Goal: Task Accomplishment & Management: Use online tool/utility

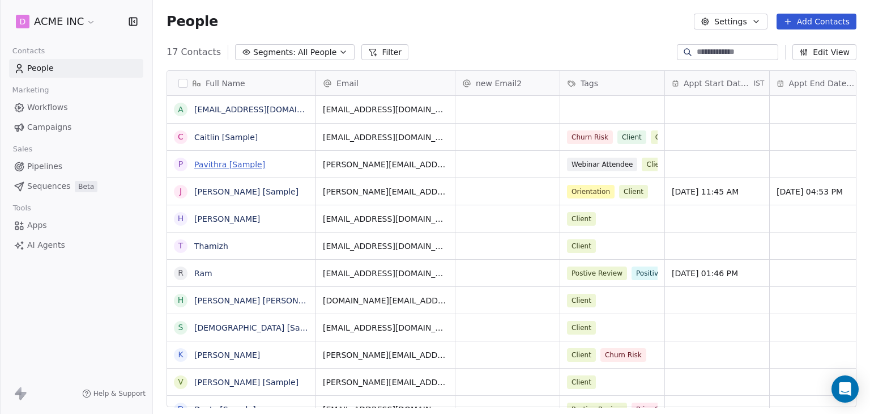
scroll to position [355, 708]
click at [805, 54] on icon "button" at bounding box center [804, 54] width 2 height 2
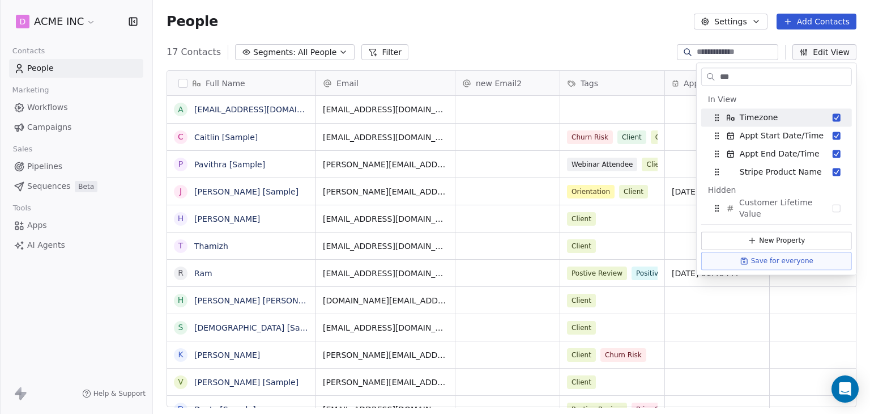
type input "***"
click at [533, 32] on div "People Settings Add Contacts" at bounding box center [511, 21] width 717 height 43
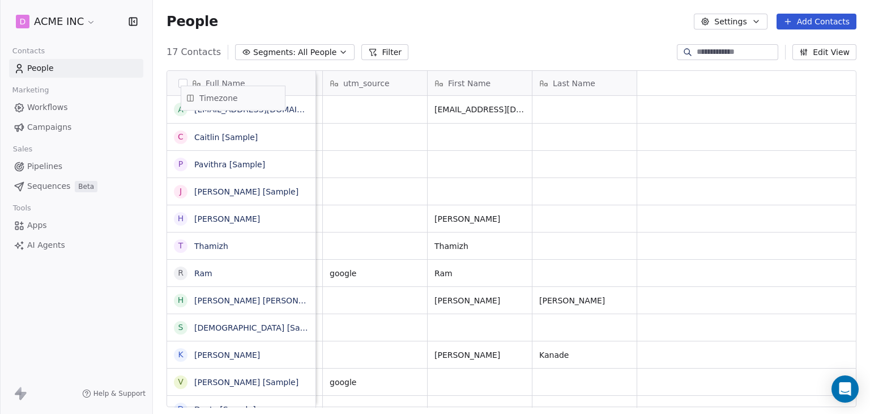
scroll to position [0, 0]
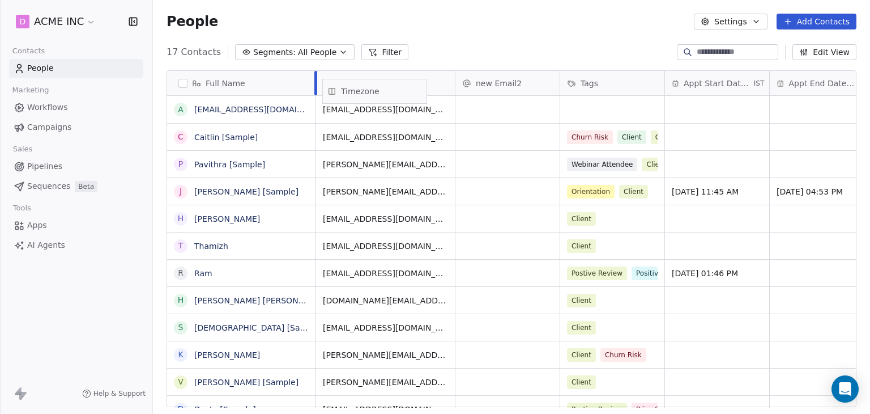
drag, startPoint x: 585, startPoint y: 79, endPoint x: 374, endPoint y: 87, distance: 210.9
click at [374, 87] on div "Full Name a [EMAIL_ADDRESS][DOMAIN_NAME] [PERSON_NAME] [Sample] [PERSON_NAME] […" at bounding box center [511, 239] width 689 height 337
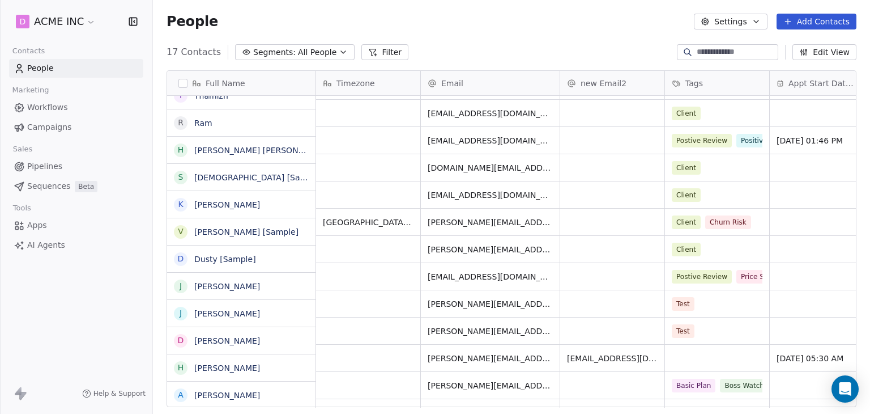
scroll to position [150, 0]
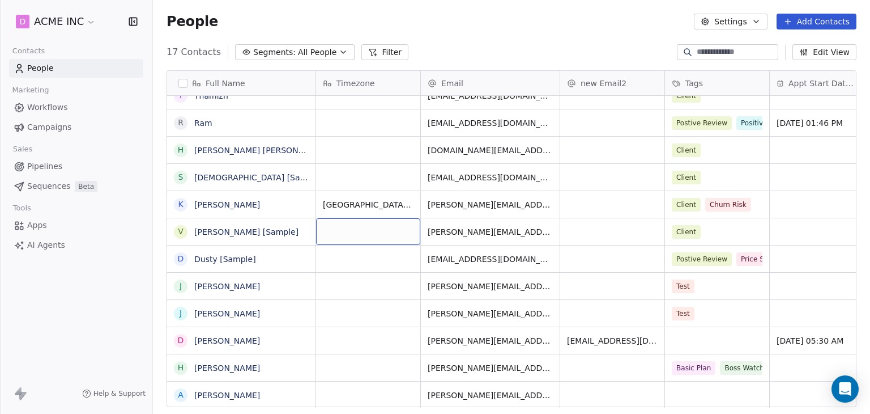
click at [356, 232] on div "grid" at bounding box center [368, 231] width 104 height 27
click at [385, 191] on html "D ACME INC Contacts People Marketing Workflows Campaigns Sales Pipelines Sequen…" at bounding box center [435, 207] width 870 height 414
click at [305, 46] on span "All People" at bounding box center [317, 52] width 39 height 12
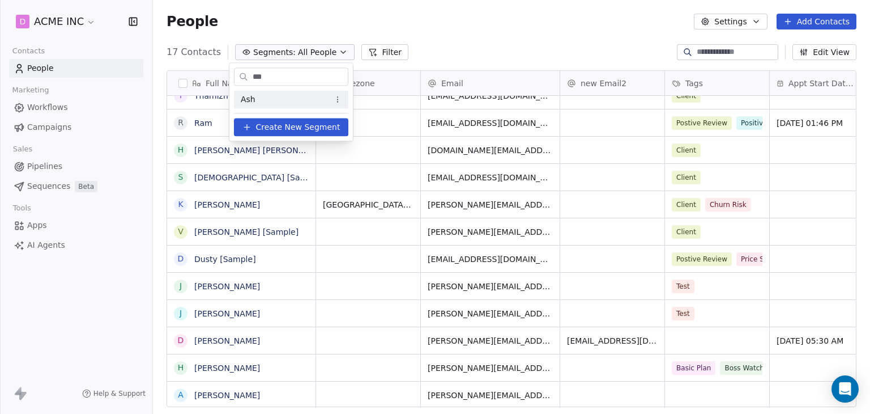
type input "***"
click at [262, 100] on div "Ash" at bounding box center [291, 99] width 114 height 18
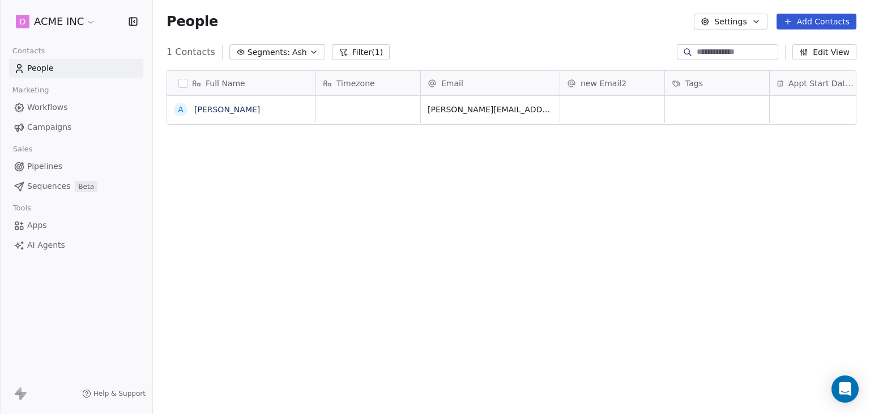
scroll to position [355, 708]
click at [277, 53] on span "Segments:" at bounding box center [269, 52] width 42 height 12
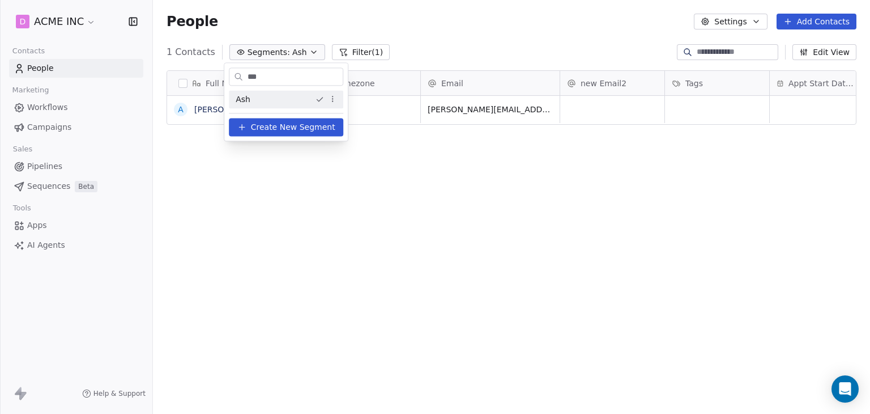
drag, startPoint x: 274, startPoint y: 76, endPoint x: 221, endPoint y: 79, distance: 53.3
click at [221, 79] on html "D ACME INC Contacts People Marketing Workflows Campaigns Sales Pipelines Sequen…" at bounding box center [435, 207] width 870 height 414
type input "****"
click at [281, 103] on span "[PERSON_NAME]'s contact list" at bounding box center [291, 99] width 111 height 12
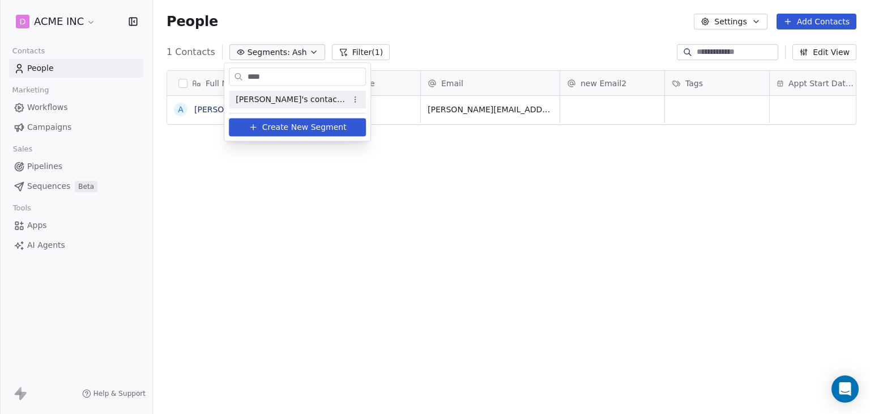
click at [281, 103] on div "[PERSON_NAME]'s contact list" at bounding box center [297, 99] width 137 height 18
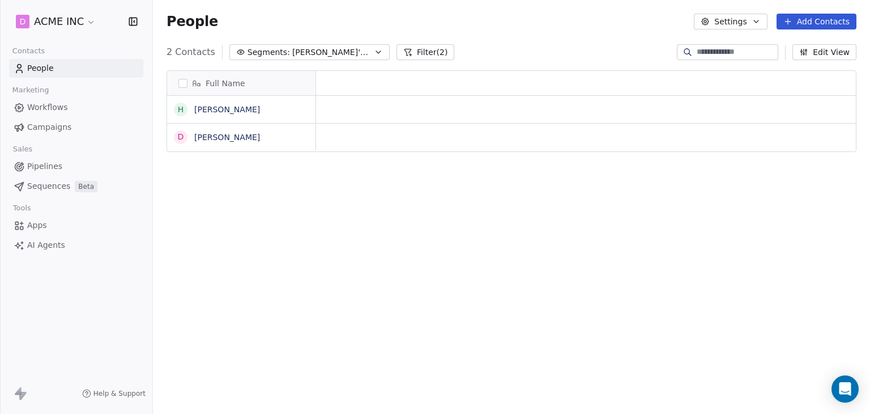
scroll to position [355, 708]
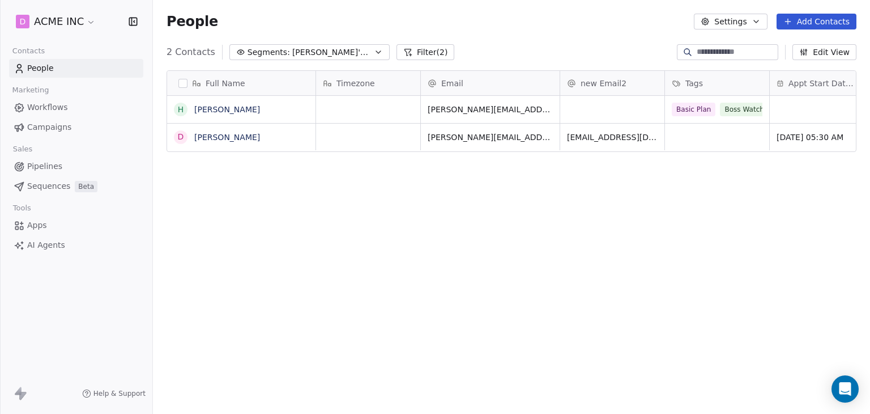
click at [405, 51] on button "Filter (2)" at bounding box center [426, 52] width 58 height 16
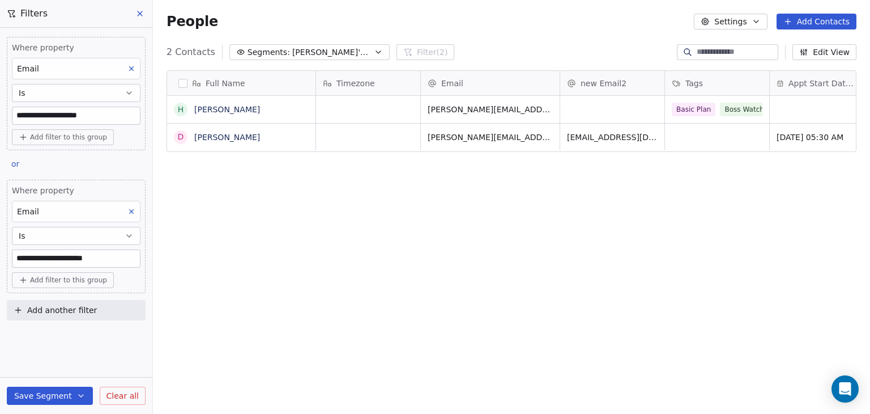
click at [51, 311] on span "Add another filter" at bounding box center [62, 310] width 70 height 12
click at [115, 152] on html "**********" at bounding box center [435, 207] width 870 height 414
click at [57, 311] on span "Add another filter" at bounding box center [62, 310] width 70 height 12
click at [61, 338] on span "Contact properties" at bounding box center [56, 336] width 74 height 12
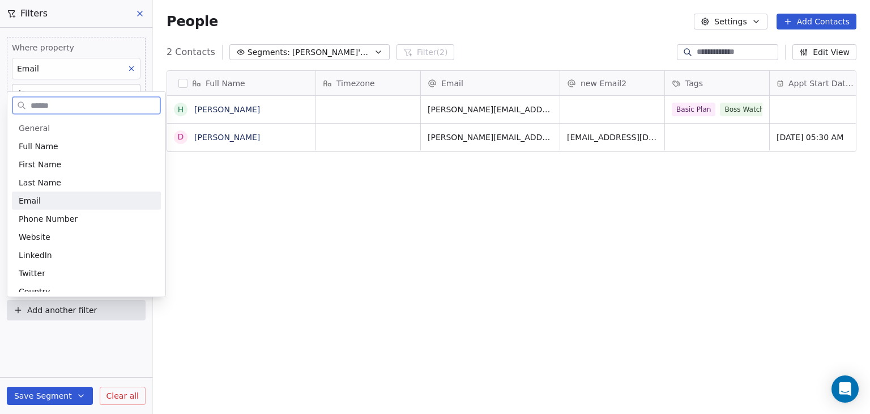
click at [58, 199] on div "Email" at bounding box center [86, 200] width 135 height 11
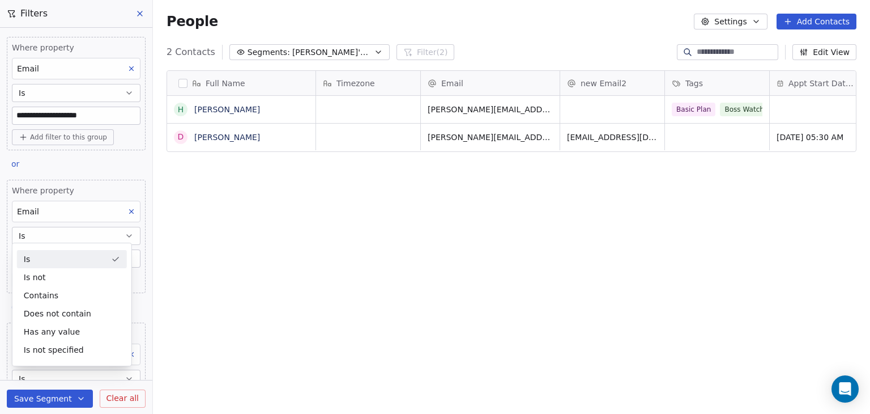
click at [65, 257] on div "Is" at bounding box center [72, 259] width 110 height 18
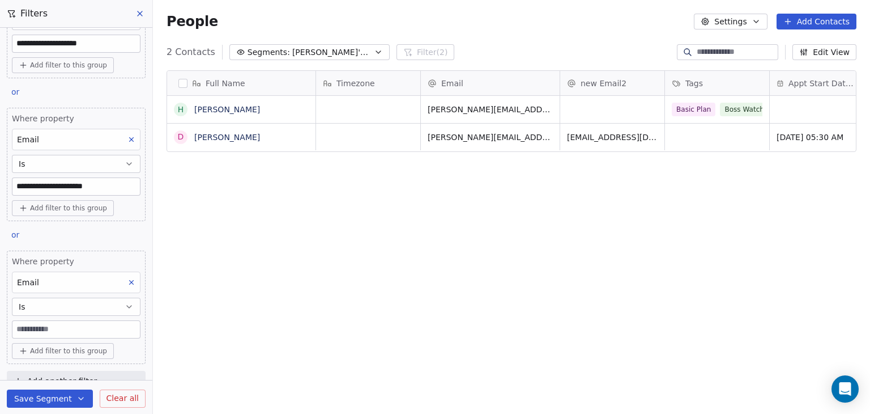
scroll to position [87, 0]
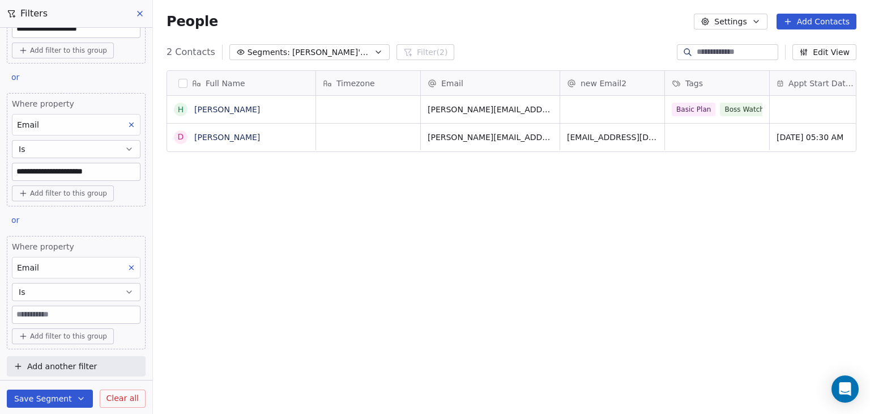
click at [64, 313] on input at bounding box center [75, 314] width 127 height 17
click at [404, 245] on div "Full Name H [PERSON_NAME] D [PERSON_NAME] Timezone Email new Email2 Tags Appt S…" at bounding box center [511, 243] width 717 height 364
click at [143, 12] on icon at bounding box center [139, 13] width 9 height 9
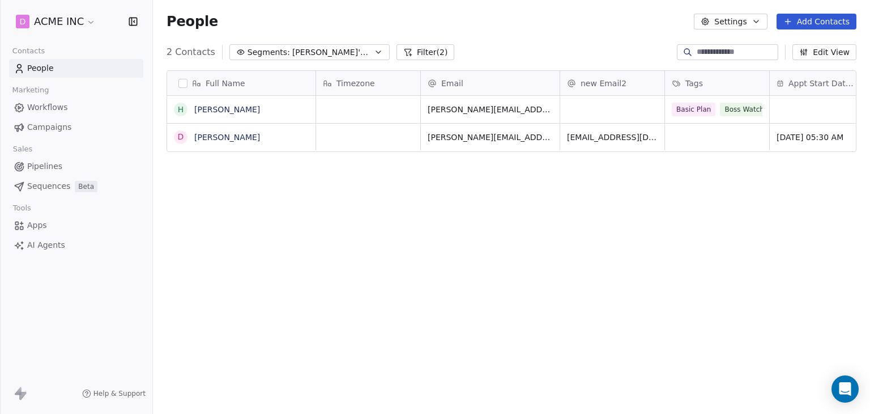
click at [355, 53] on span "[PERSON_NAME]'s contact list" at bounding box center [331, 52] width 79 height 12
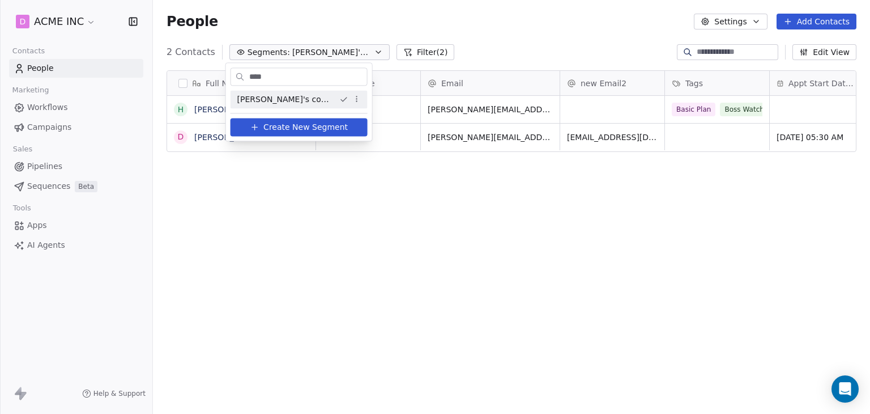
click at [259, 192] on html "D ACME INC Contacts People Marketing Workflows Campaigns Sales Pipelines Sequen…" at bounding box center [435, 207] width 870 height 414
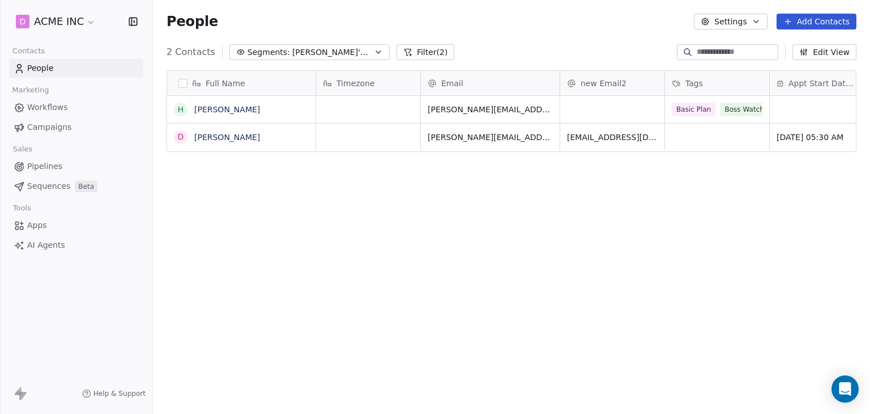
click at [348, 56] on span "[PERSON_NAME]'s contact list" at bounding box center [331, 52] width 79 height 12
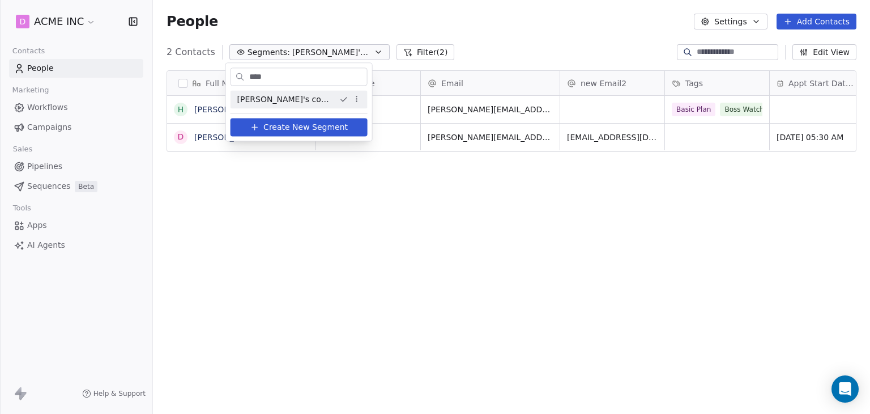
drag, startPoint x: 296, startPoint y: 78, endPoint x: 204, endPoint y: 78, distance: 91.8
click at [204, 78] on html "D ACME INC Contacts People Marketing Workflows Campaigns Sales Pipelines Sequen…" at bounding box center [435, 207] width 870 height 414
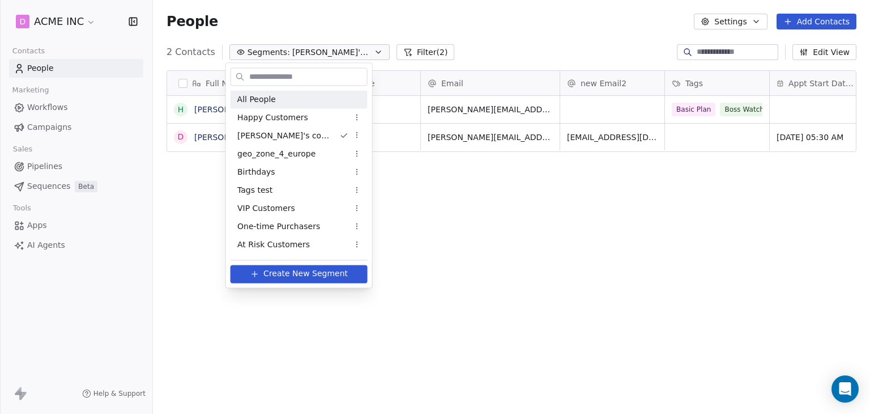
click at [258, 99] on span "All People" at bounding box center [256, 99] width 39 height 12
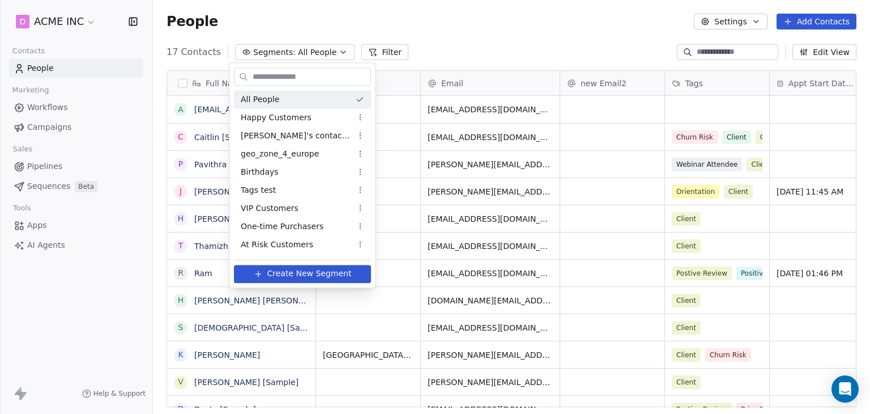
click at [258, 99] on span "All People" at bounding box center [260, 99] width 39 height 12
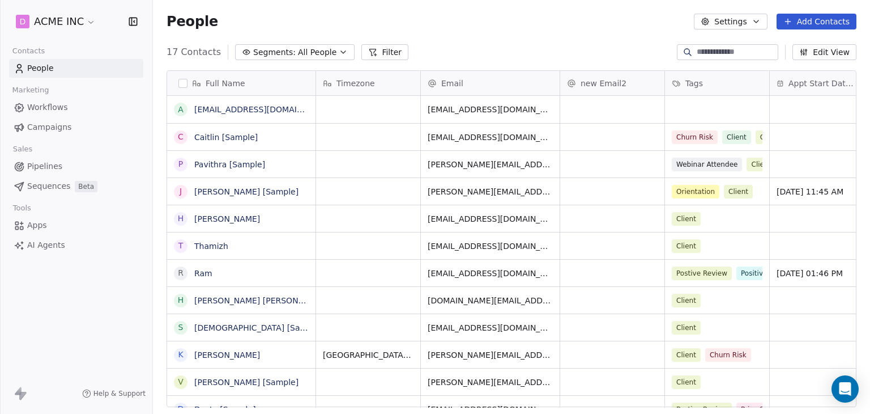
click at [339, 53] on icon "button" at bounding box center [343, 52] width 9 height 9
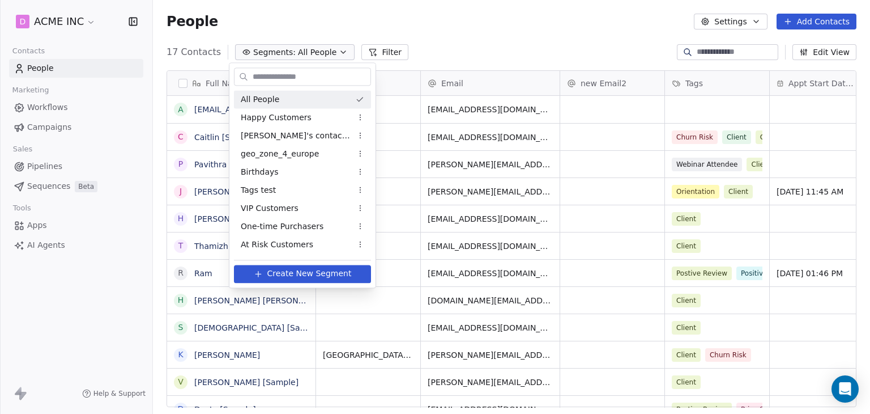
click at [317, 78] on input "text" at bounding box center [310, 77] width 120 height 16
click at [406, 55] on html "D ACME INC Contacts People Marketing Workflows Campaigns Sales Pipelines Sequen…" at bounding box center [435, 207] width 870 height 414
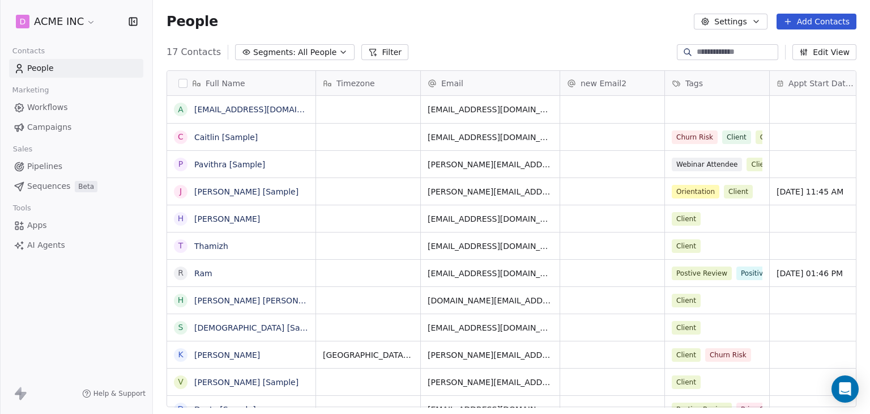
click at [379, 50] on button "Filter" at bounding box center [385, 52] width 47 height 16
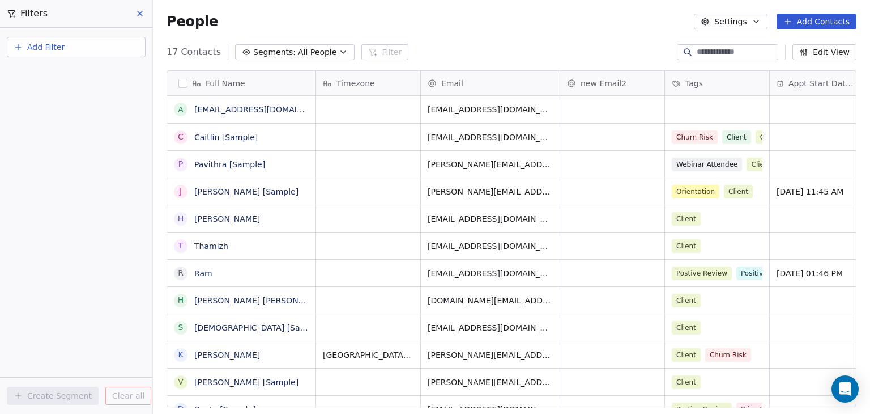
click at [107, 51] on button "Add Filter" at bounding box center [76, 47] width 139 height 20
click at [73, 72] on span "Contact properties" at bounding box center [56, 73] width 74 height 12
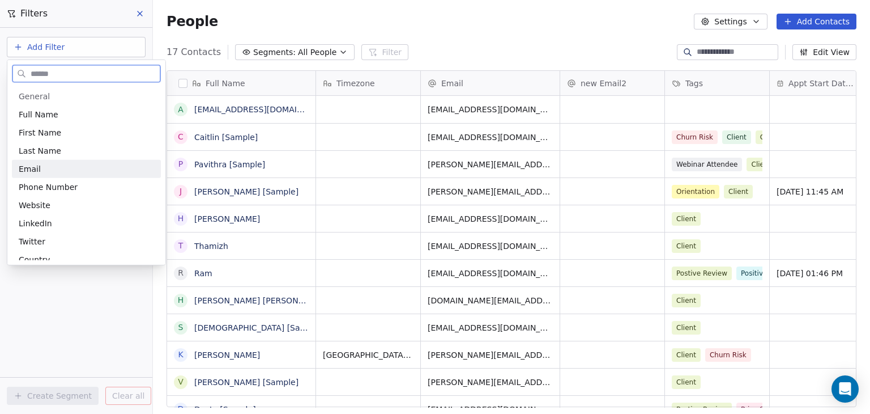
click at [46, 164] on div "Email" at bounding box center [86, 168] width 135 height 11
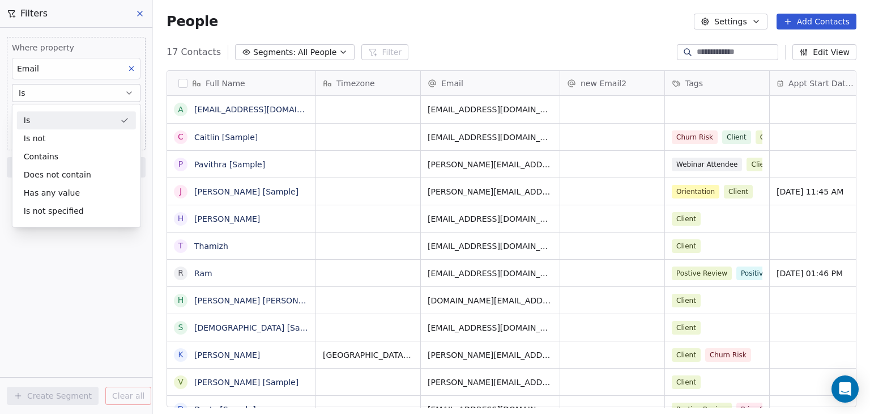
click at [57, 121] on div "Is" at bounding box center [76, 120] width 119 height 18
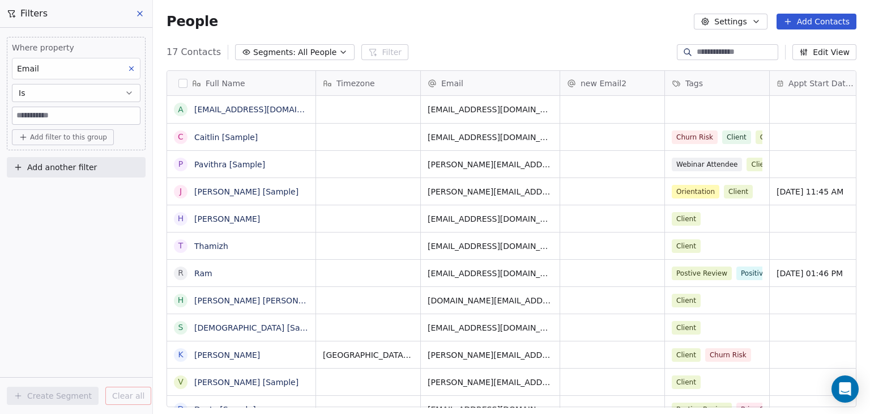
click at [40, 114] on input at bounding box center [75, 115] width 127 height 17
paste input "**********"
type input "**********"
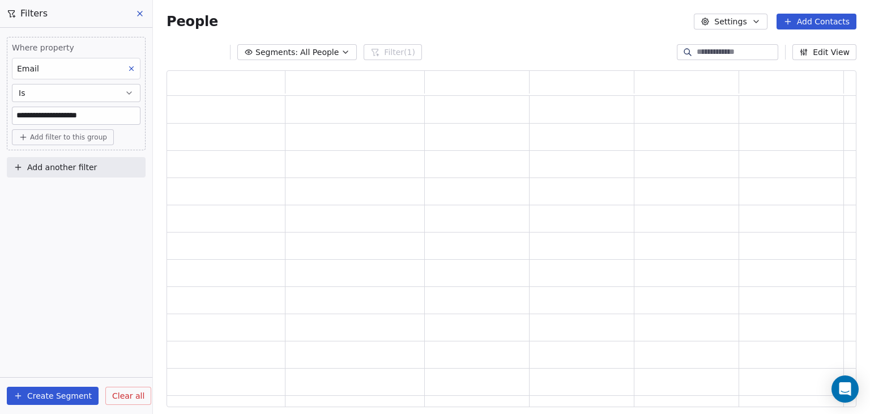
click at [40, 198] on div "**********" at bounding box center [76, 221] width 152 height 386
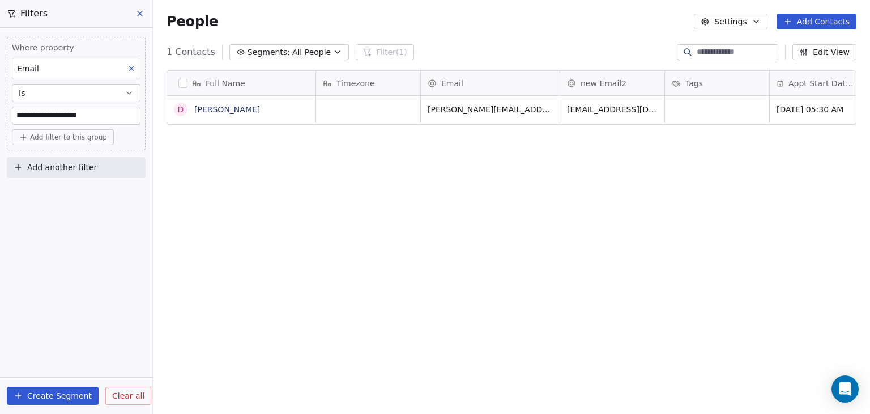
scroll to position [355, 708]
click at [61, 168] on span "Add another filter" at bounding box center [62, 167] width 70 height 12
click at [65, 193] on span "Contact properties" at bounding box center [56, 194] width 74 height 12
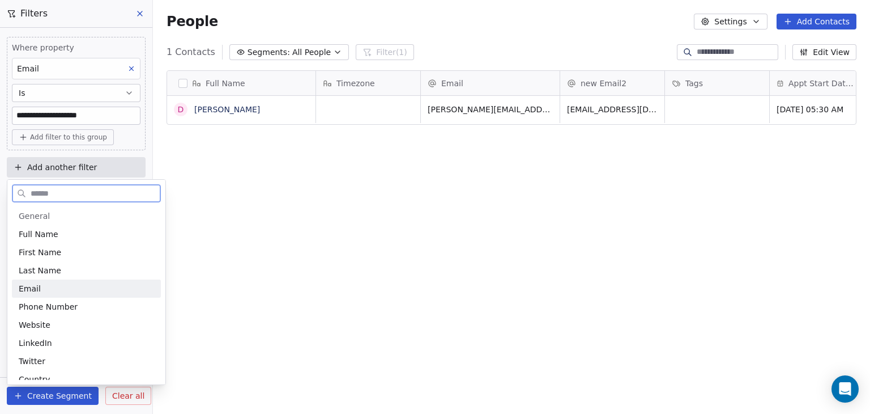
click at [38, 287] on div "Email" at bounding box center [86, 288] width 135 height 11
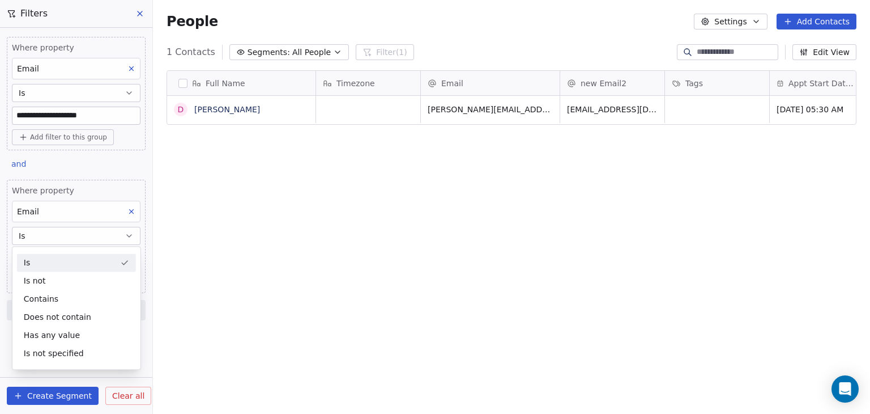
click at [48, 259] on div "Is" at bounding box center [76, 262] width 119 height 18
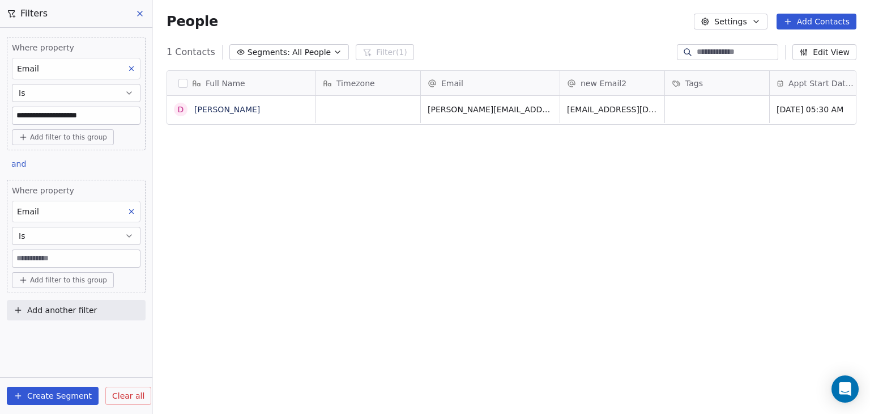
click at [96, 261] on input at bounding box center [75, 258] width 127 height 17
paste input "**********"
type input "**********"
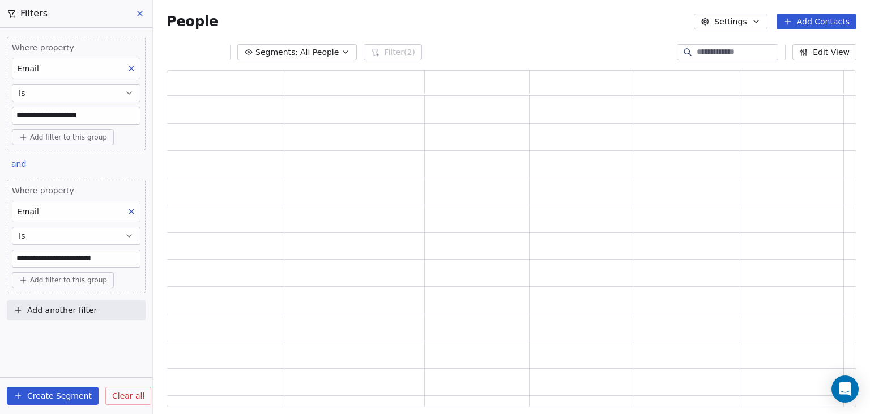
click at [89, 335] on div "**********" at bounding box center [76, 221] width 152 height 386
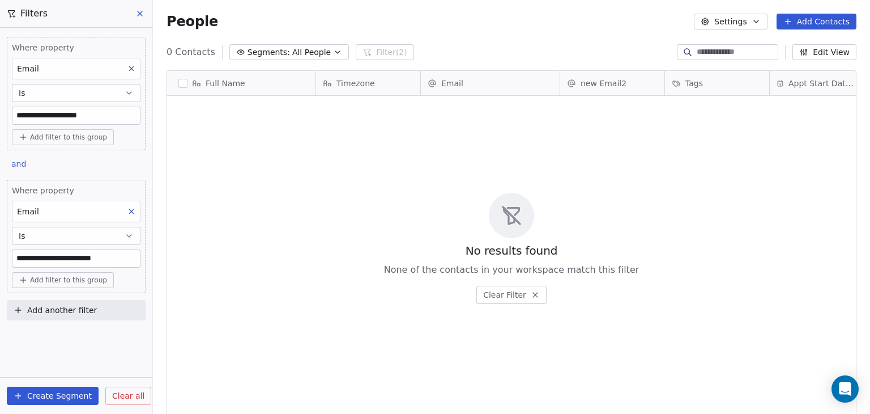
click at [130, 257] on input "**********" at bounding box center [75, 258] width 127 height 17
click at [24, 161] on span "and" at bounding box center [18, 163] width 15 height 9
click at [24, 216] on div "and or" at bounding box center [32, 197] width 51 height 45
click at [28, 210] on div "or" at bounding box center [33, 207] width 28 height 12
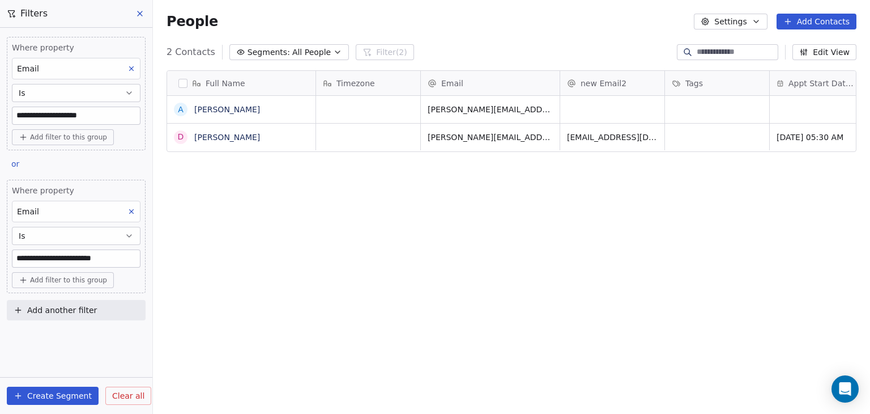
click at [108, 167] on div "**********" at bounding box center [76, 176] width 152 height 297
click at [71, 389] on button "Create Segment" at bounding box center [53, 395] width 92 height 18
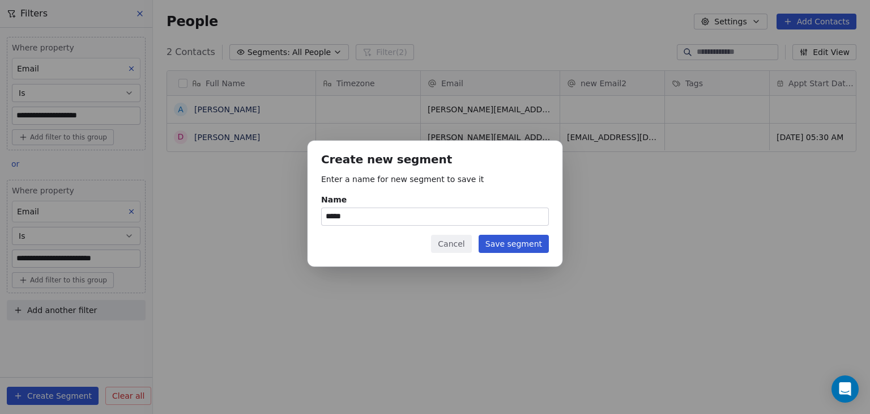
type input "*****"
click at [532, 243] on button "Save segment" at bounding box center [514, 244] width 70 height 18
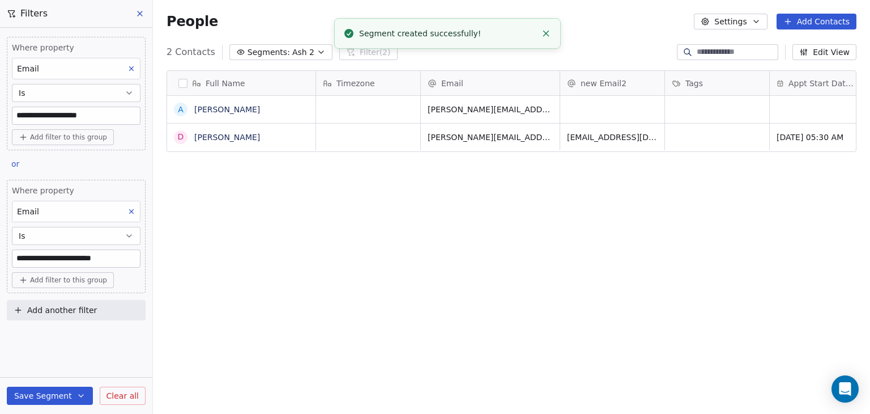
click at [139, 14] on icon at bounding box center [139, 13] width 9 height 9
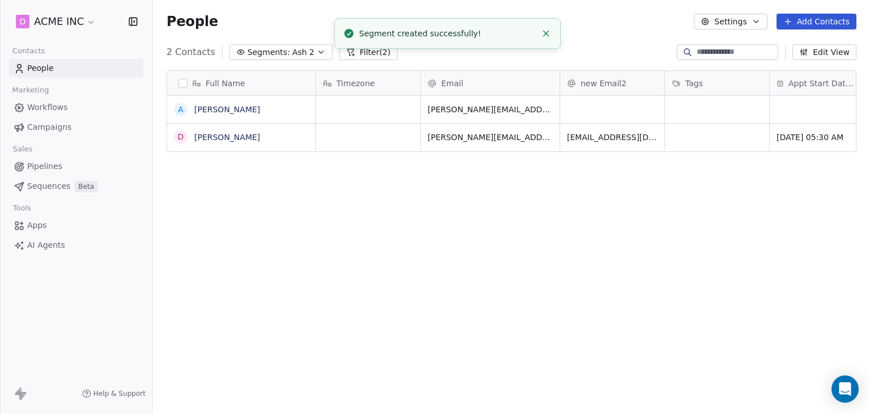
click at [355, 56] on body "D ACME INC Contacts People Marketing Workflows Campaigns Sales Pipelines Sequen…" at bounding box center [435, 207] width 870 height 414
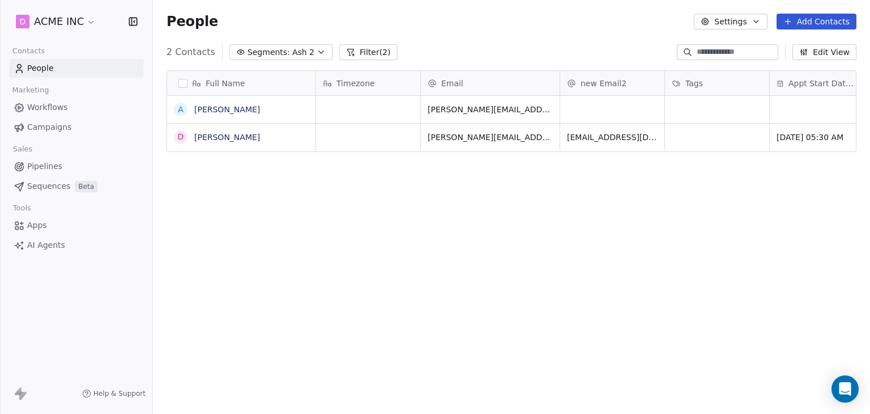
click at [317, 56] on icon "button" at bounding box center [321, 52] width 9 height 9
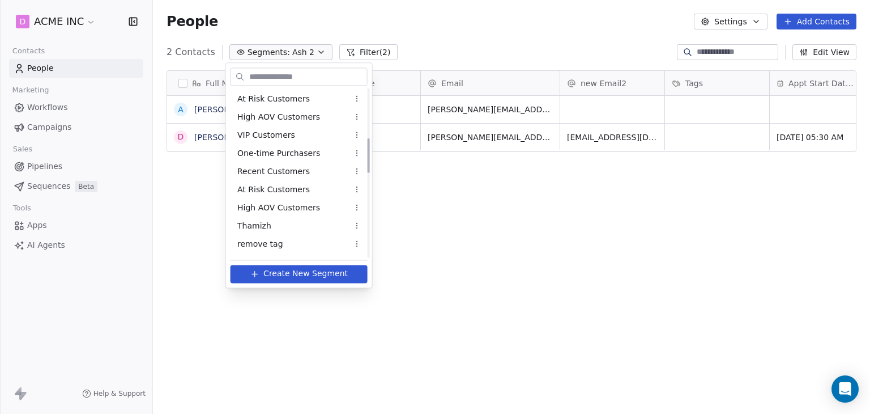
scroll to position [0, 0]
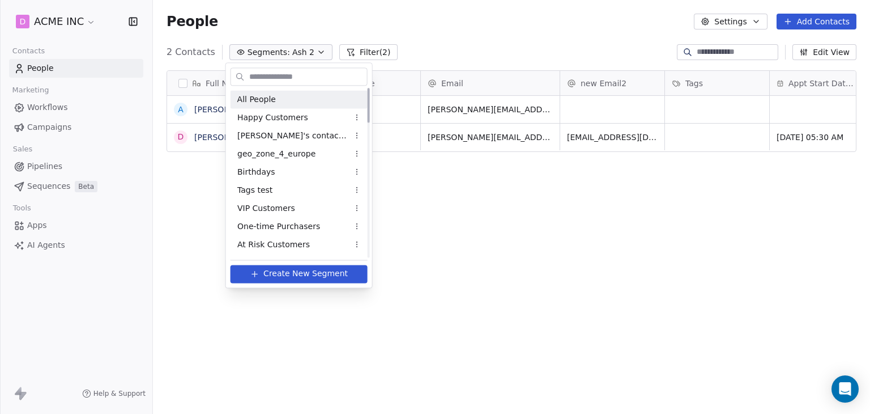
click at [246, 95] on span "All People" at bounding box center [256, 99] width 39 height 12
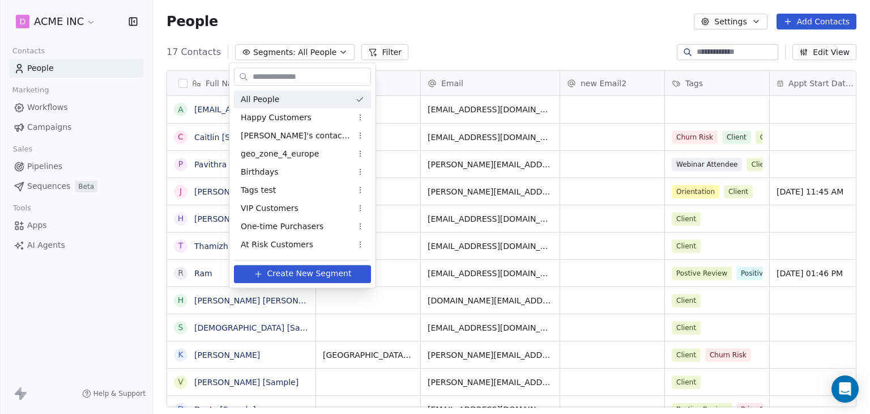
click at [246, 95] on span "All People" at bounding box center [260, 99] width 39 height 12
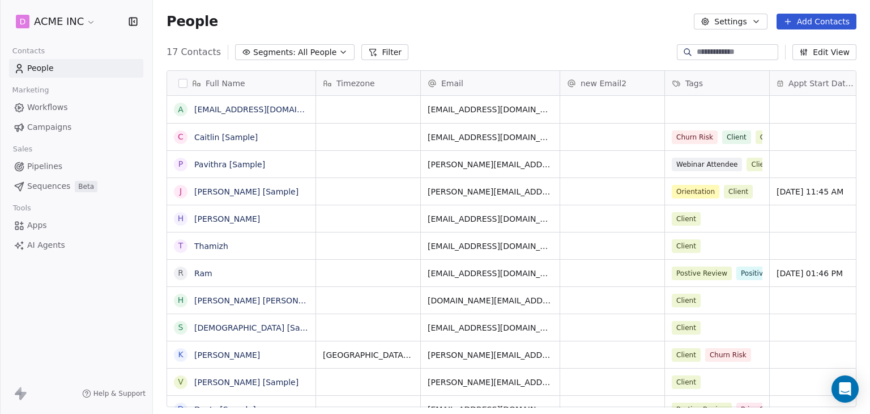
click at [322, 50] on span "All People" at bounding box center [317, 52] width 39 height 12
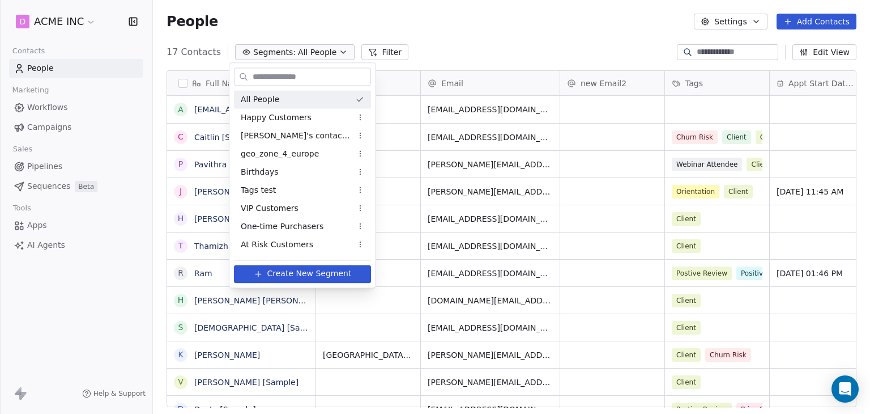
click at [279, 81] on input "text" at bounding box center [310, 77] width 120 height 16
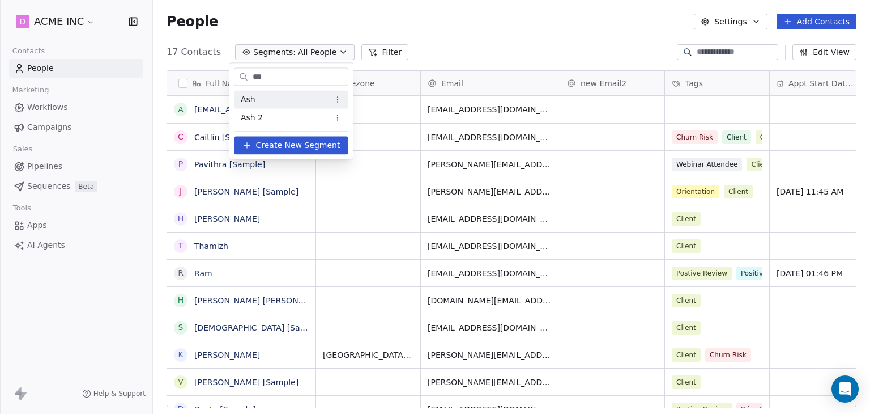
type input "***"
click at [275, 92] on div "Ash" at bounding box center [291, 99] width 114 height 18
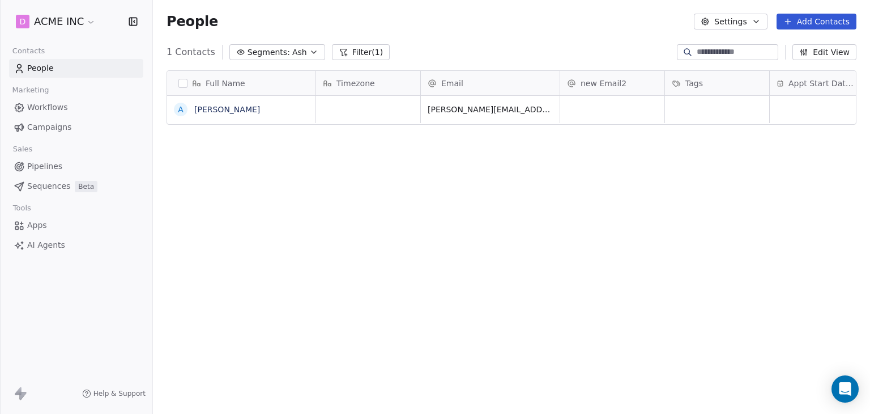
click at [295, 54] on span "Ash" at bounding box center [299, 52] width 15 height 12
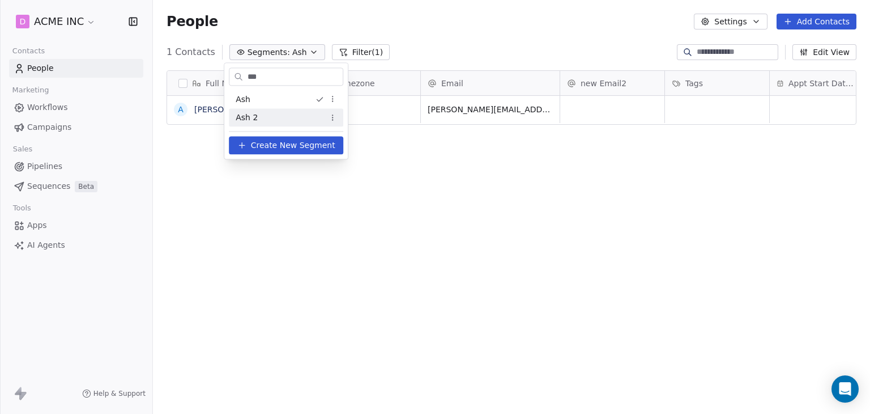
click at [258, 114] on div "Ash 2" at bounding box center [286, 117] width 114 height 18
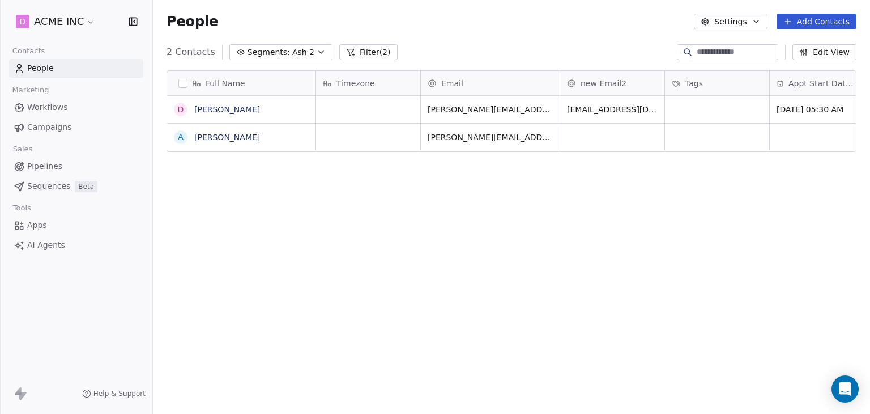
click at [266, 214] on div "Full Name D [PERSON_NAME] A [PERSON_NAME] Timezone Email new Email2 Tags Appt S…" at bounding box center [511, 243] width 717 height 364
click at [302, 53] on span "Ash 2" at bounding box center [303, 52] width 22 height 12
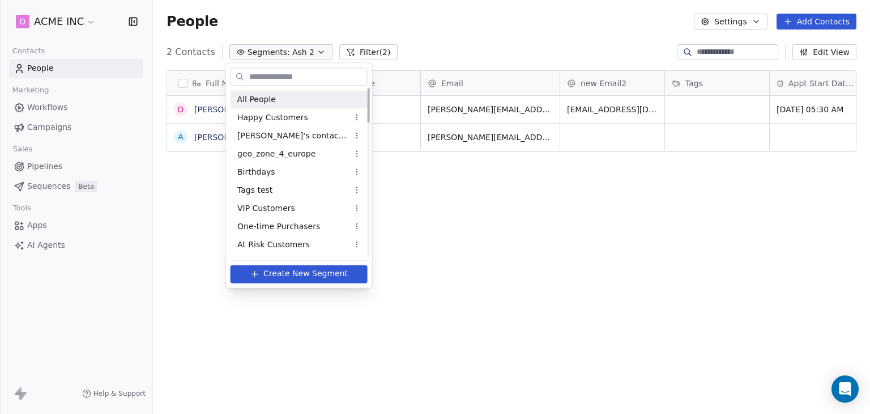
click at [277, 95] on div "All People" at bounding box center [299, 99] width 137 height 18
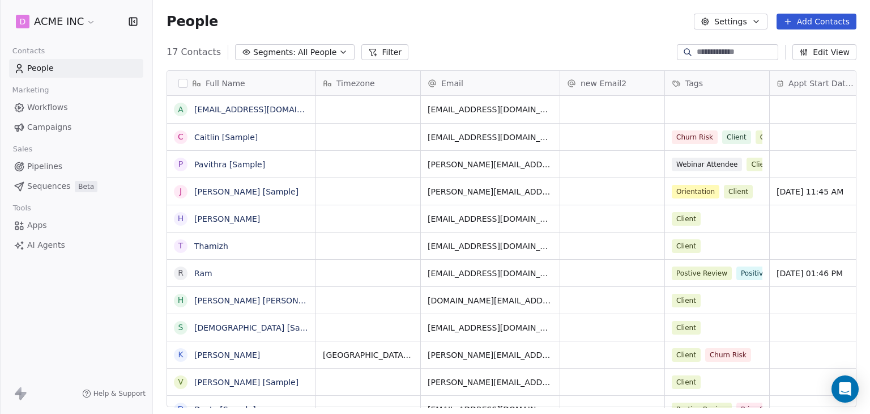
click at [42, 121] on span "Campaigns" at bounding box center [49, 127] width 44 height 12
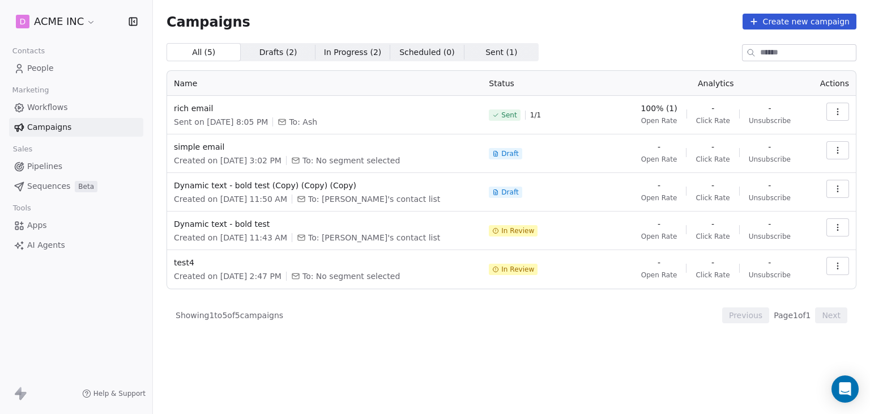
click at [830, 115] on button "button" at bounding box center [838, 112] width 23 height 18
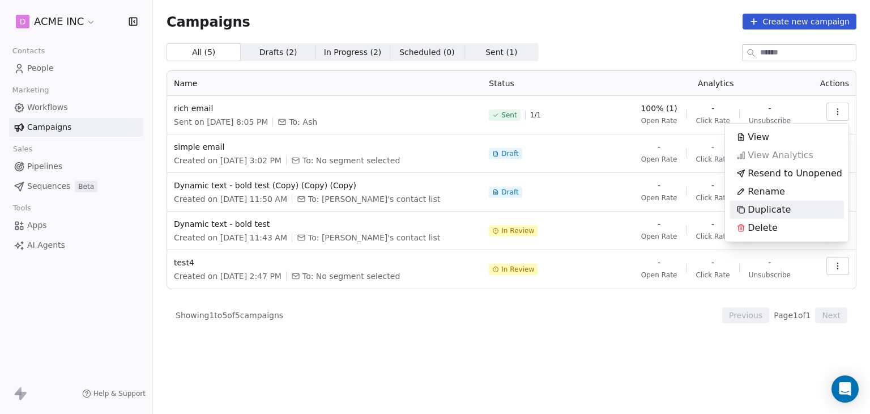
click at [766, 225] on span "Delete" at bounding box center [763, 228] width 30 height 14
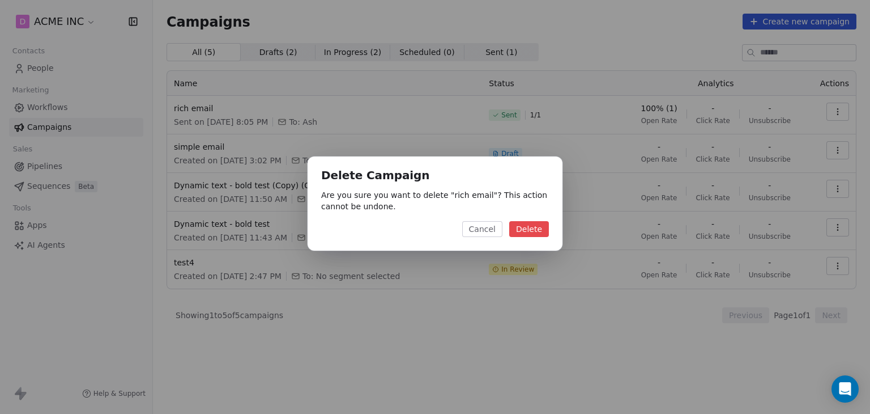
click at [528, 225] on button "Delete" at bounding box center [529, 229] width 40 height 16
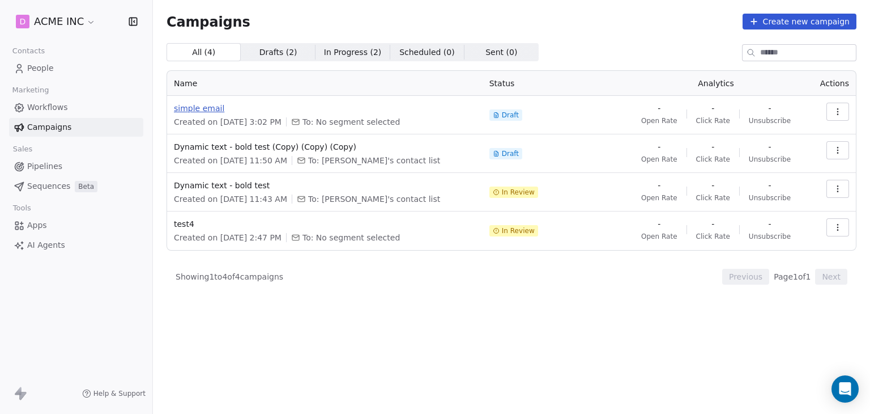
click at [207, 107] on span "simple email" at bounding box center [325, 108] width 302 height 11
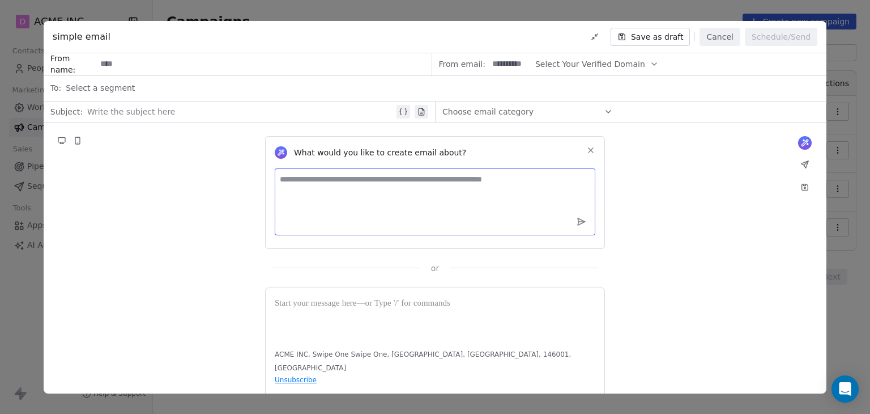
click at [308, 198] on textarea at bounding box center [435, 201] width 321 height 67
type textarea "**********"
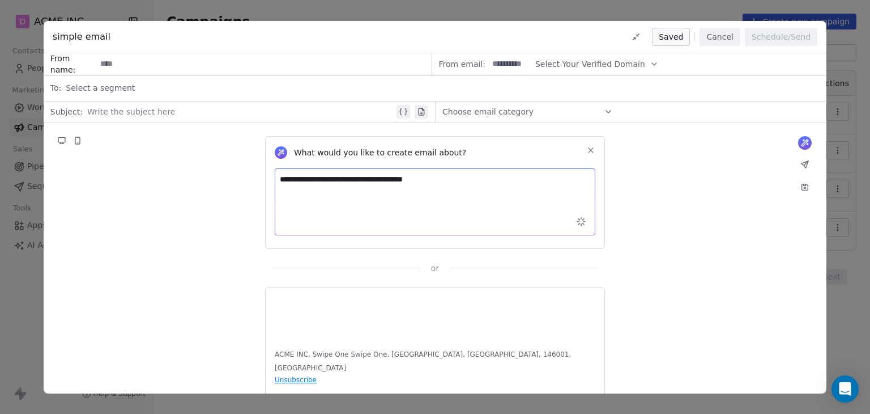
click at [121, 63] on input at bounding box center [263, 64] width 335 height 21
type input "*****"
click at [514, 62] on input at bounding box center [510, 64] width 44 height 21
type input "****"
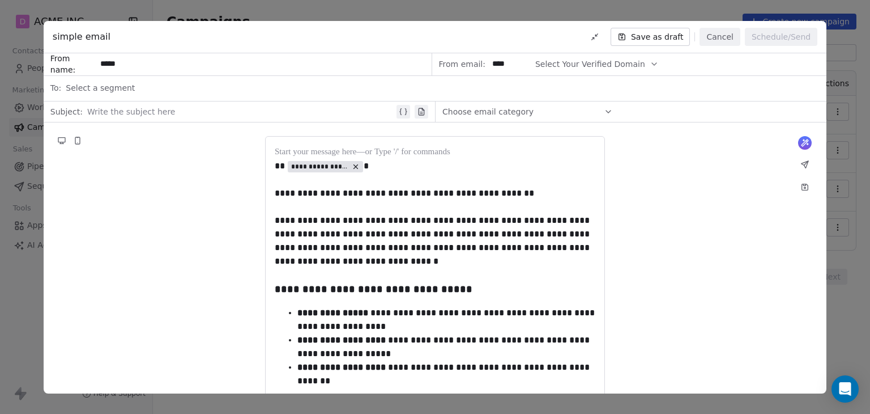
type input "****"
click at [596, 65] on span "Select Your Verified Domain" at bounding box center [590, 64] width 110 height 12
click at [575, 92] on span "@[DOMAIN_NAME]" at bounding box center [588, 91] width 90 height 11
click at [107, 87] on span "Select a segment" at bounding box center [100, 87] width 69 height 11
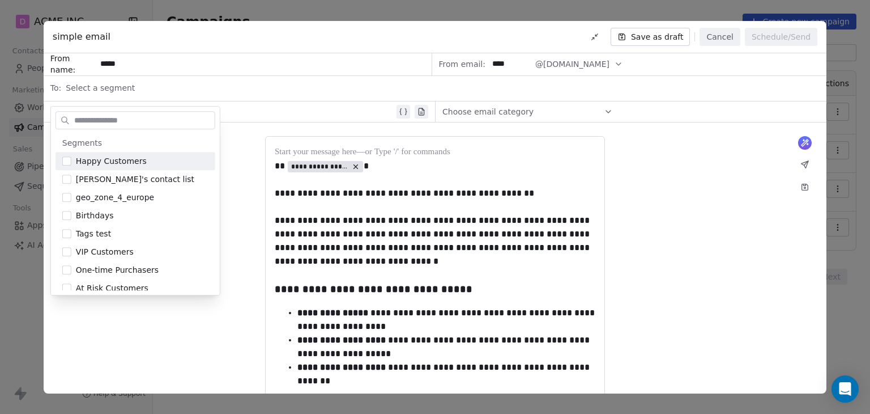
click at [105, 116] on input "text" at bounding box center [143, 120] width 143 height 16
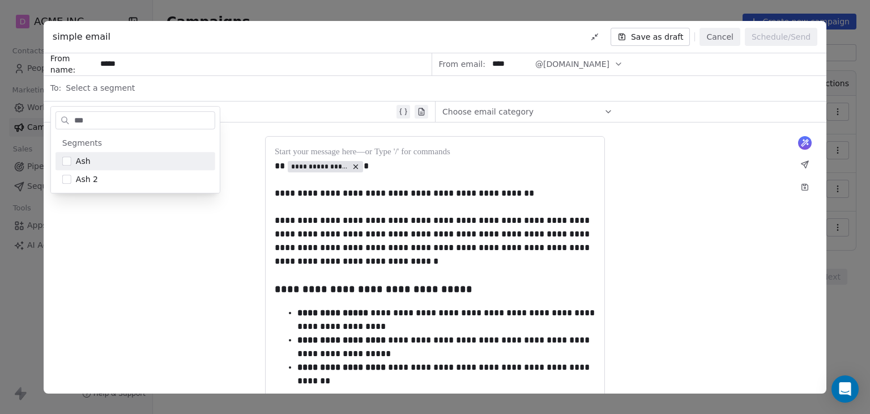
type input "***"
click at [69, 160] on button "Suggestions" at bounding box center [66, 160] width 9 height 9
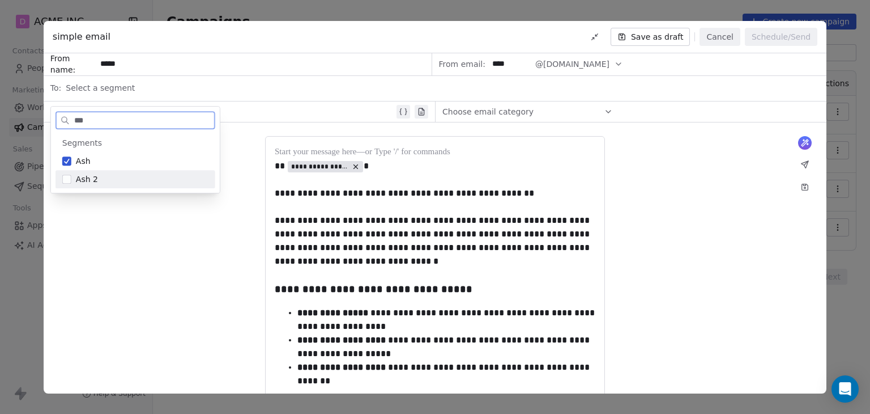
click at [70, 178] on button "Suggestions" at bounding box center [66, 179] width 9 height 9
click at [125, 254] on div "**********" at bounding box center [435, 351] width 783 height 458
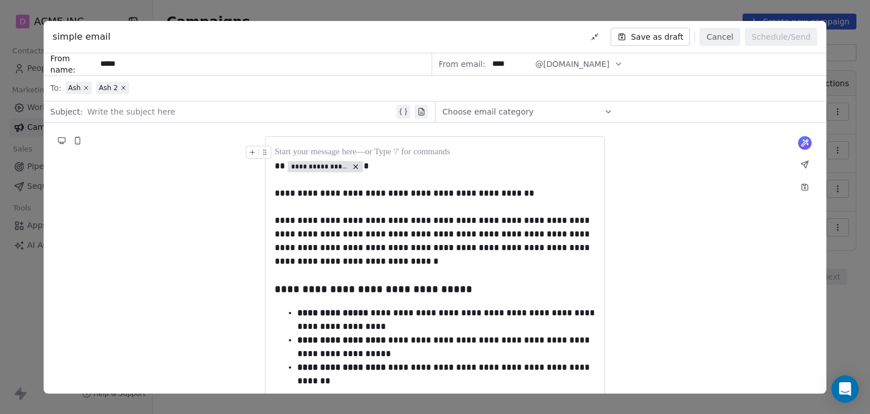
click at [158, 112] on div at bounding box center [240, 112] width 307 height 14
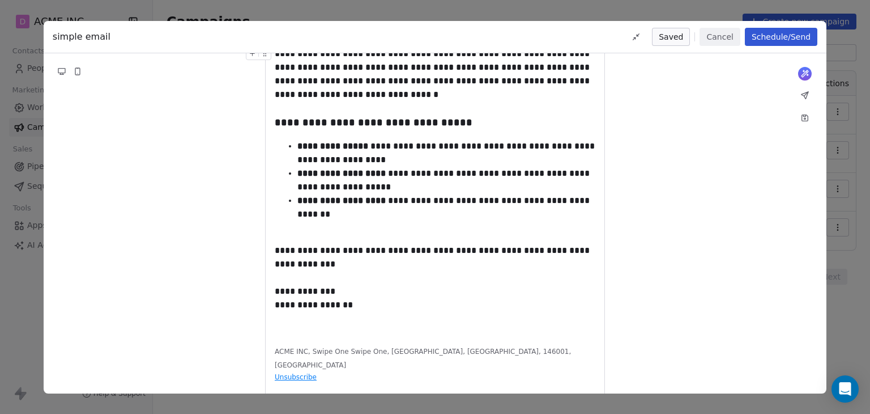
scroll to position [173, 0]
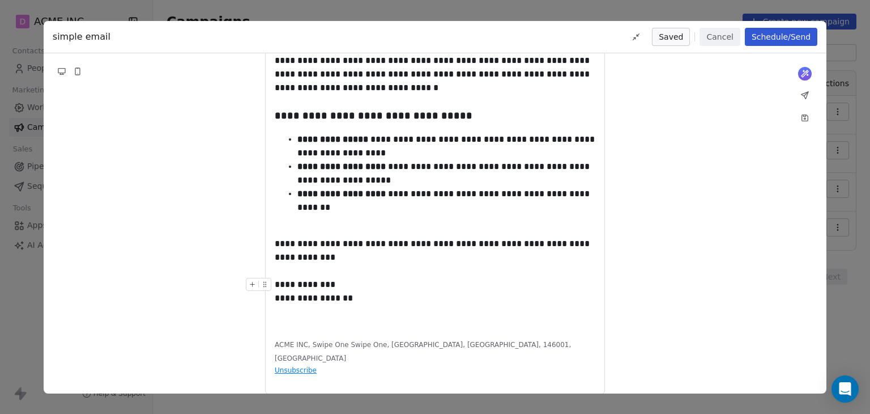
click at [373, 316] on div "**********" at bounding box center [435, 150] width 321 height 356
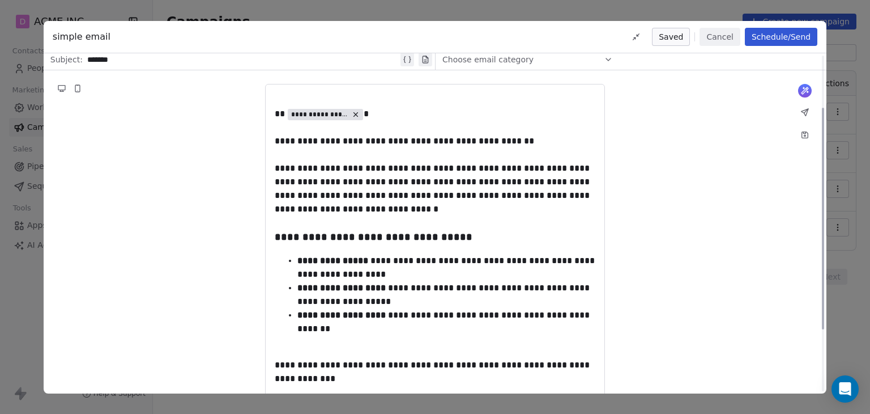
scroll to position [0, 0]
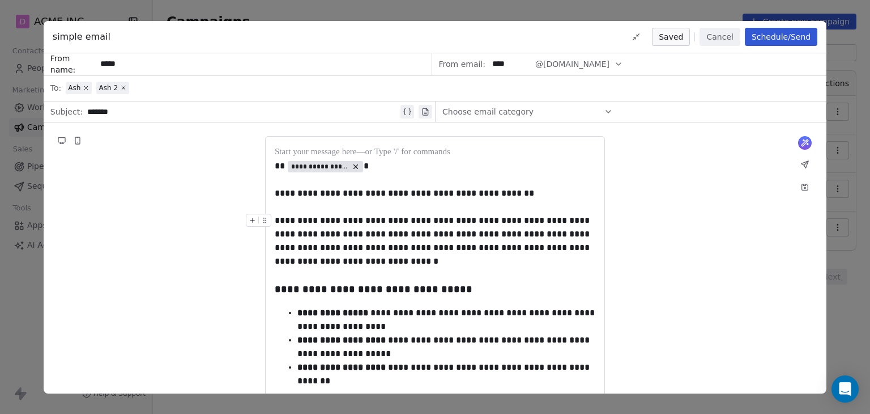
click at [678, 228] on div "**********" at bounding box center [435, 351] width 783 height 458
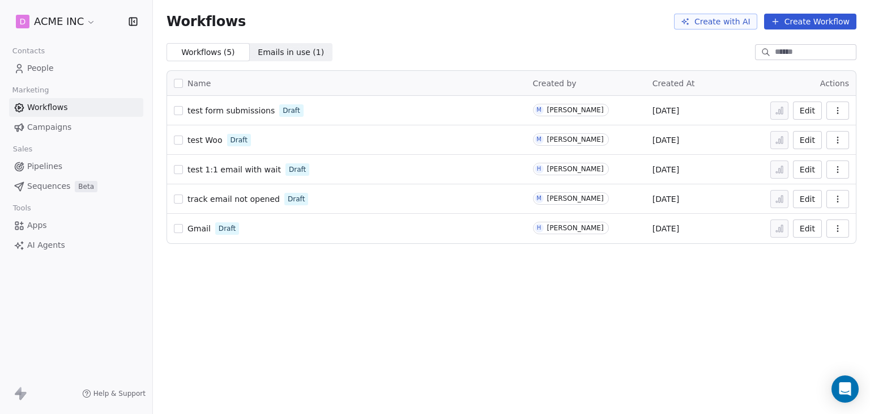
click at [255, 110] on span "test form submissions" at bounding box center [231, 110] width 87 height 9
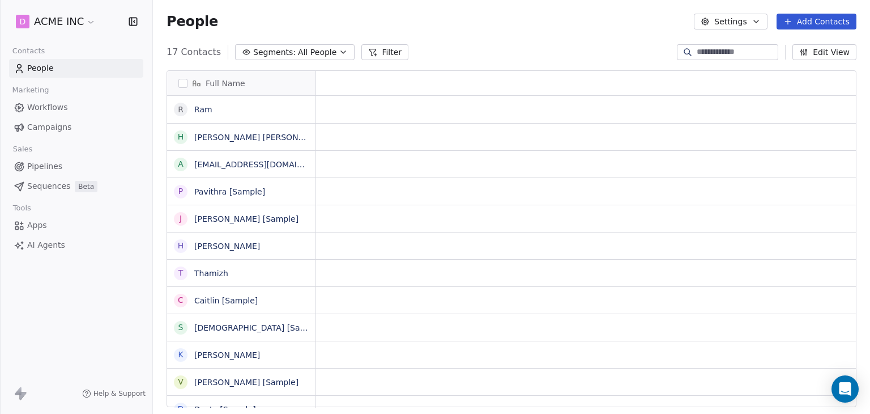
scroll to position [9, 9]
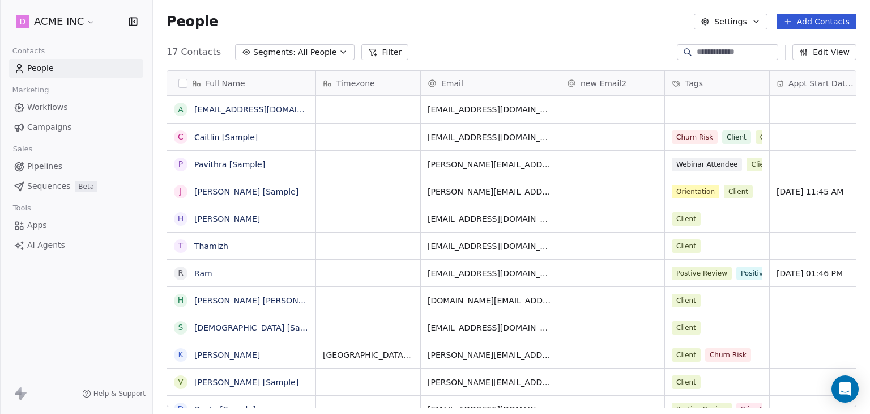
click at [30, 127] on span "Campaigns" at bounding box center [49, 127] width 44 height 12
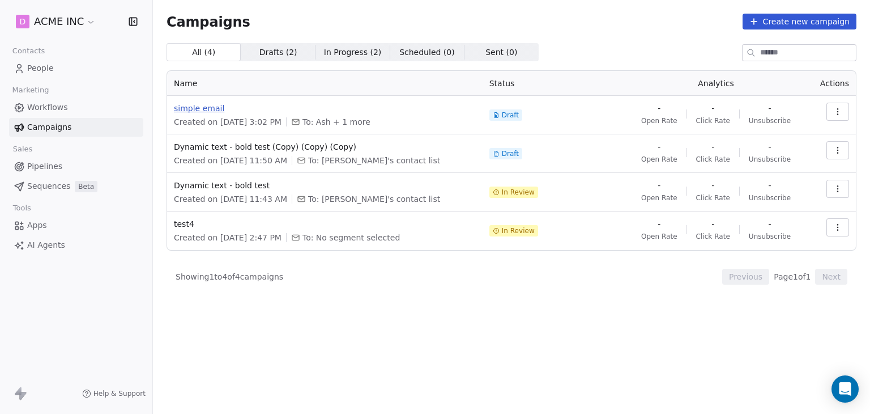
click at [213, 107] on span "simple email" at bounding box center [325, 108] width 302 height 11
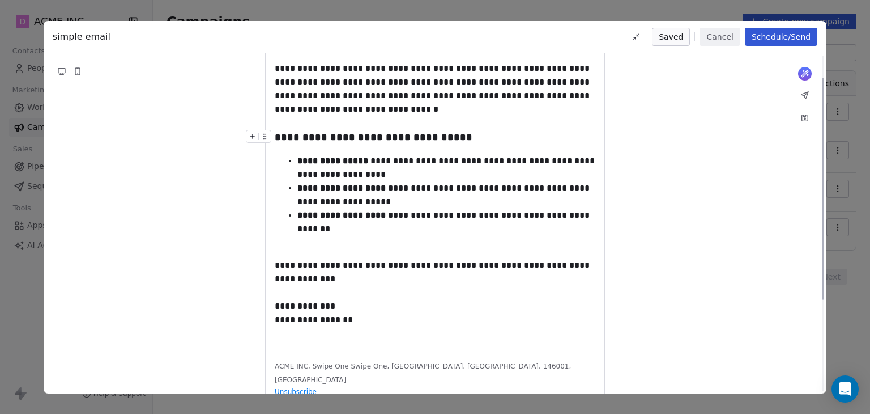
scroll to position [173, 0]
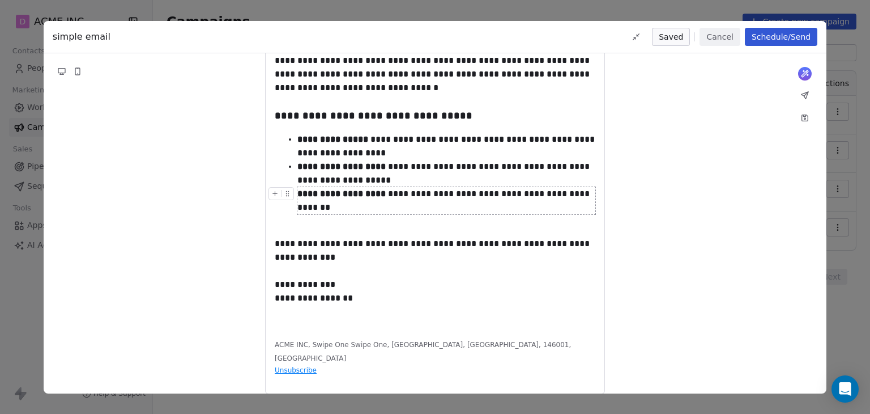
click at [722, 32] on button "Cancel" at bounding box center [720, 37] width 40 height 18
